Goal: Task Accomplishment & Management: Use online tool/utility

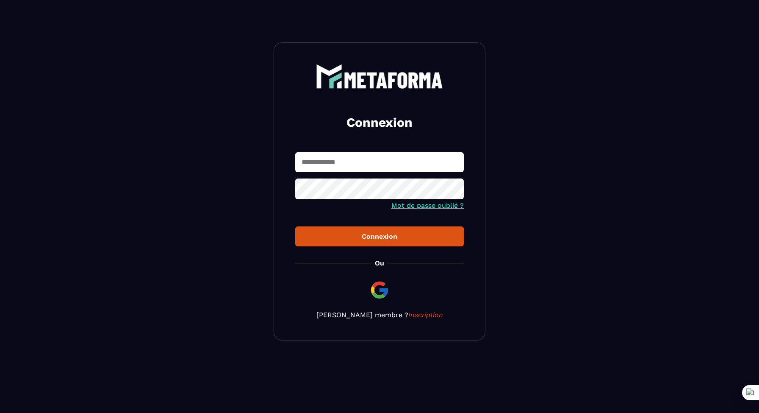
click at [386, 159] on input "text" at bounding box center [379, 162] width 169 height 20
paste input "**********"
type input "**********"
click at [373, 234] on div "Connexion" at bounding box center [379, 236] width 155 height 8
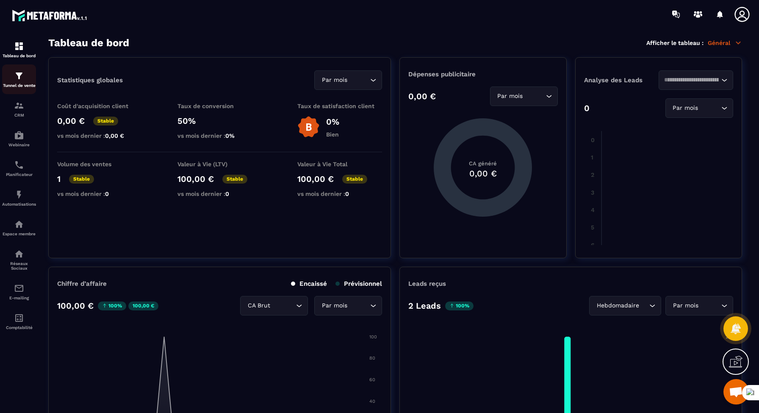
click at [16, 84] on p "Tunnel de vente" at bounding box center [19, 85] width 34 height 5
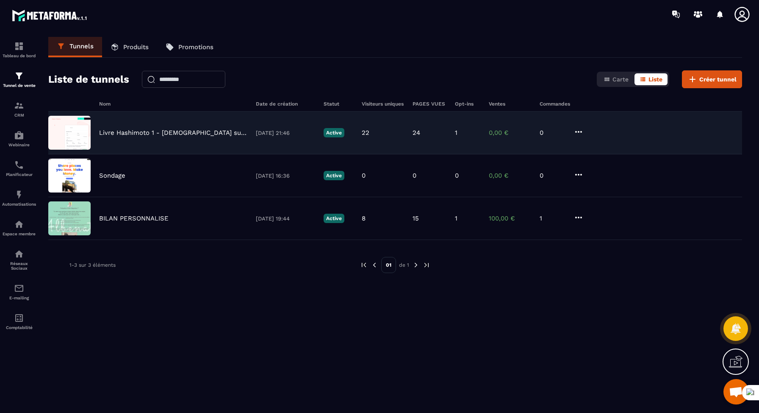
click at [151, 130] on p "Livre Hashimoto 1 - [DEMOGRAPHIC_DATA] suppléments - Stop Hashimoto" at bounding box center [173, 133] width 148 height 8
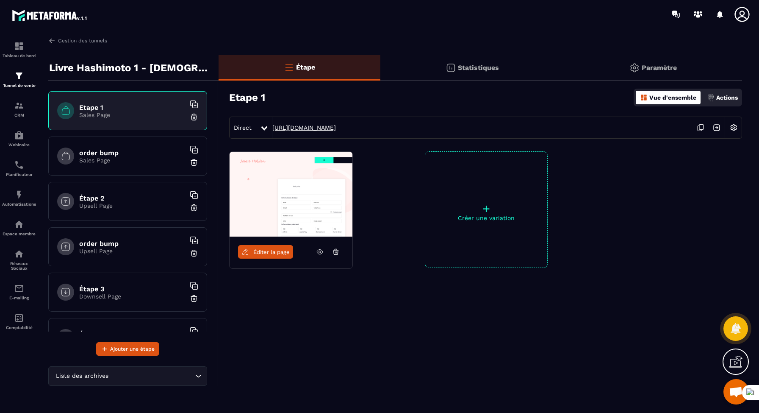
click at [336, 125] on link "[URL][DOMAIN_NAME]" at bounding box center [304, 127] width 64 height 7
click at [735, 125] on img at bounding box center [734, 127] width 16 height 16
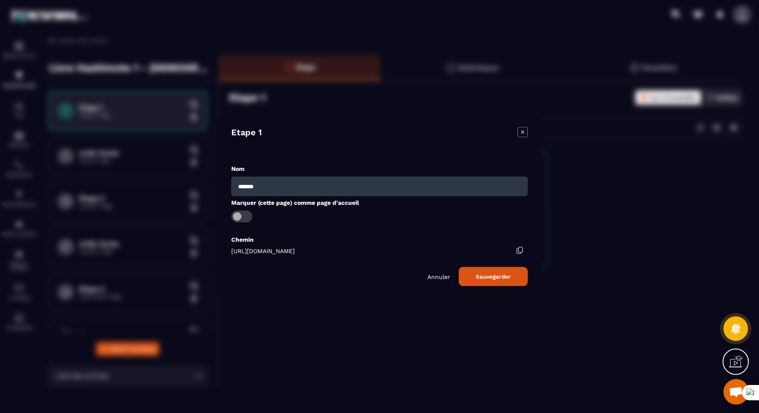
click at [446, 278] on p "Annuler" at bounding box center [438, 276] width 23 height 7
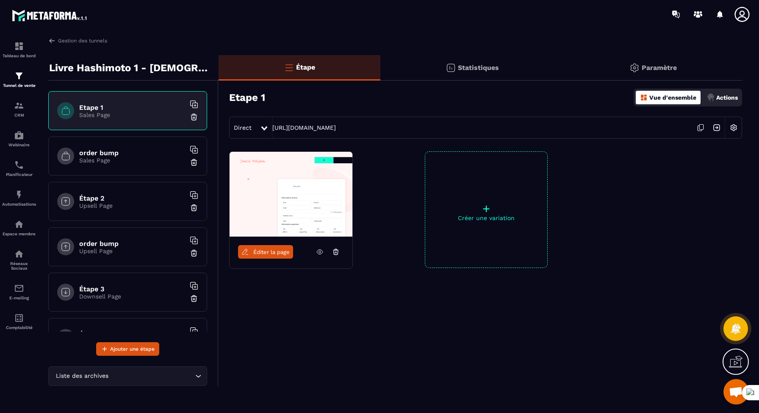
click at [142, 167] on div "order bump Sales Page" at bounding box center [127, 155] width 159 height 39
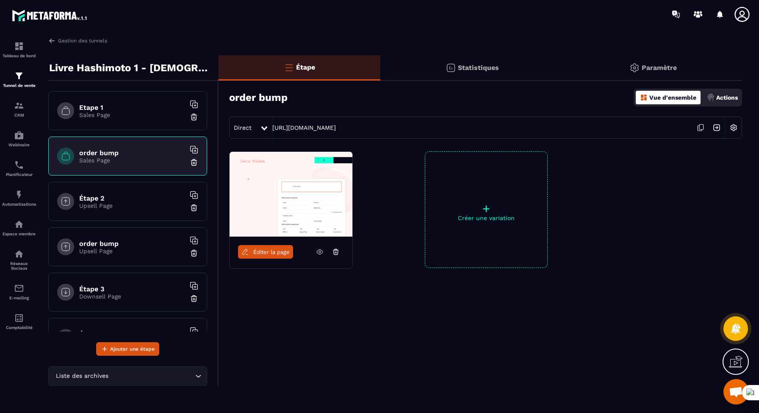
click at [142, 198] on h6 "Étape 2" at bounding box center [132, 198] width 106 height 8
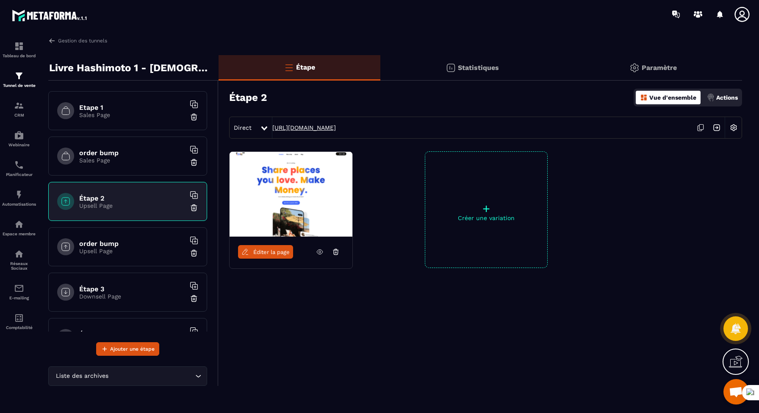
click at [336, 125] on link "[URL][DOMAIN_NAME]" at bounding box center [304, 127] width 64 height 7
click at [158, 121] on div "Etape 1 Sales Page" at bounding box center [127, 110] width 159 height 39
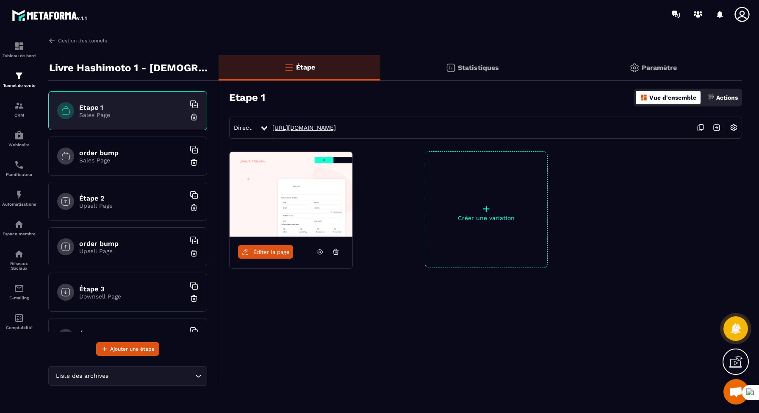
click at [336, 128] on link "[URL][DOMAIN_NAME]" at bounding box center [304, 127] width 64 height 7
click at [328, 130] on link "[URL][DOMAIN_NAME]" at bounding box center [304, 127] width 64 height 7
click at [633, 253] on div at bounding box center [680, 209] width 123 height 117
click at [336, 126] on link "[URL][DOMAIN_NAME]" at bounding box center [304, 127] width 64 height 7
click at [331, 125] on link "[URL][DOMAIN_NAME]" at bounding box center [304, 127] width 64 height 7
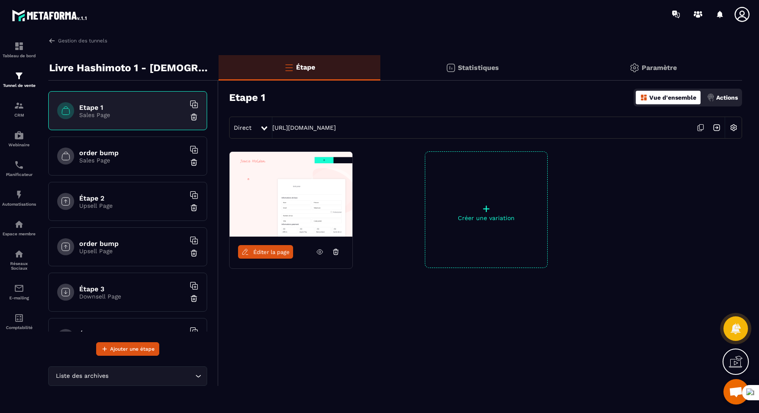
click at [138, 157] on p "Sales Page" at bounding box center [132, 160] width 106 height 7
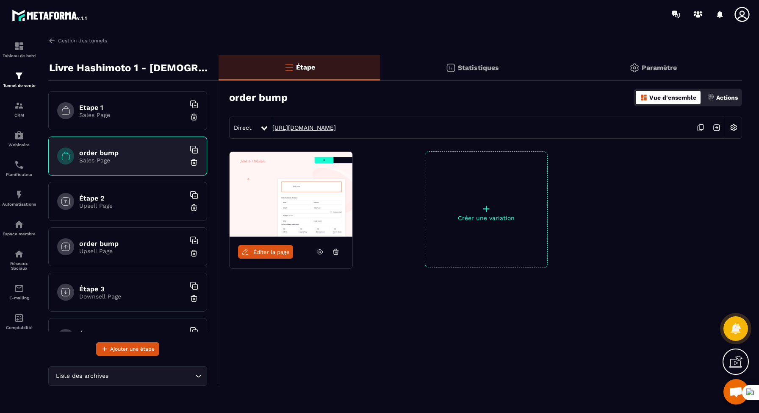
click at [312, 128] on link "[URL][DOMAIN_NAME]" at bounding box center [304, 127] width 64 height 7
